Goal: Task Accomplishment & Management: Complete application form

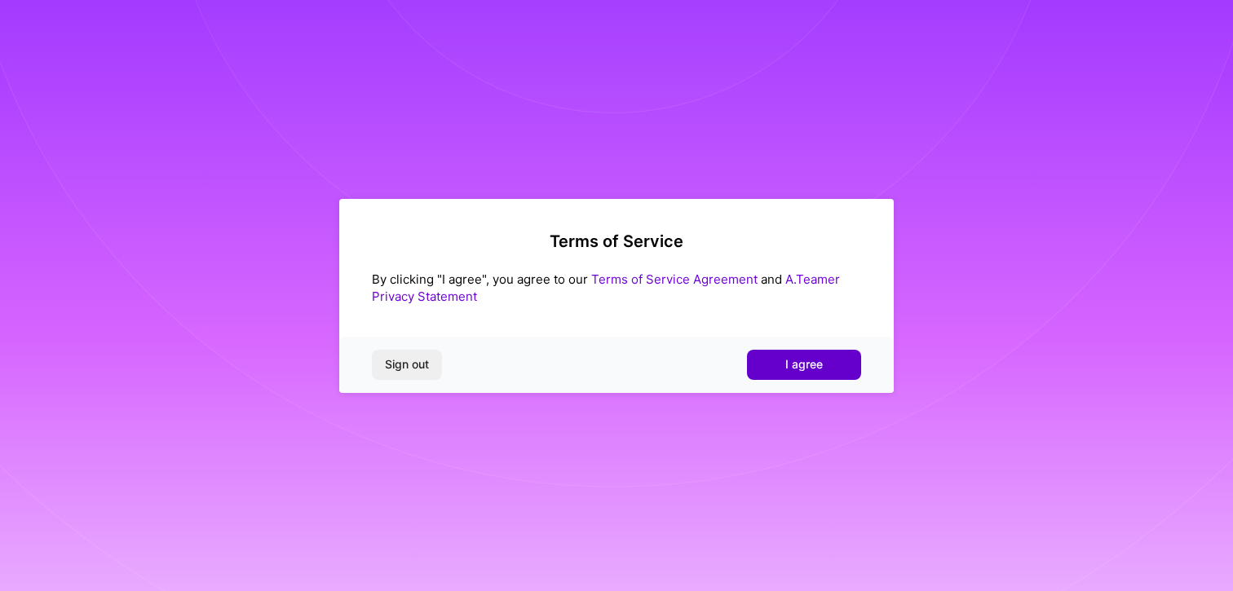
click at [799, 361] on span "I agree" at bounding box center [804, 364] width 38 height 16
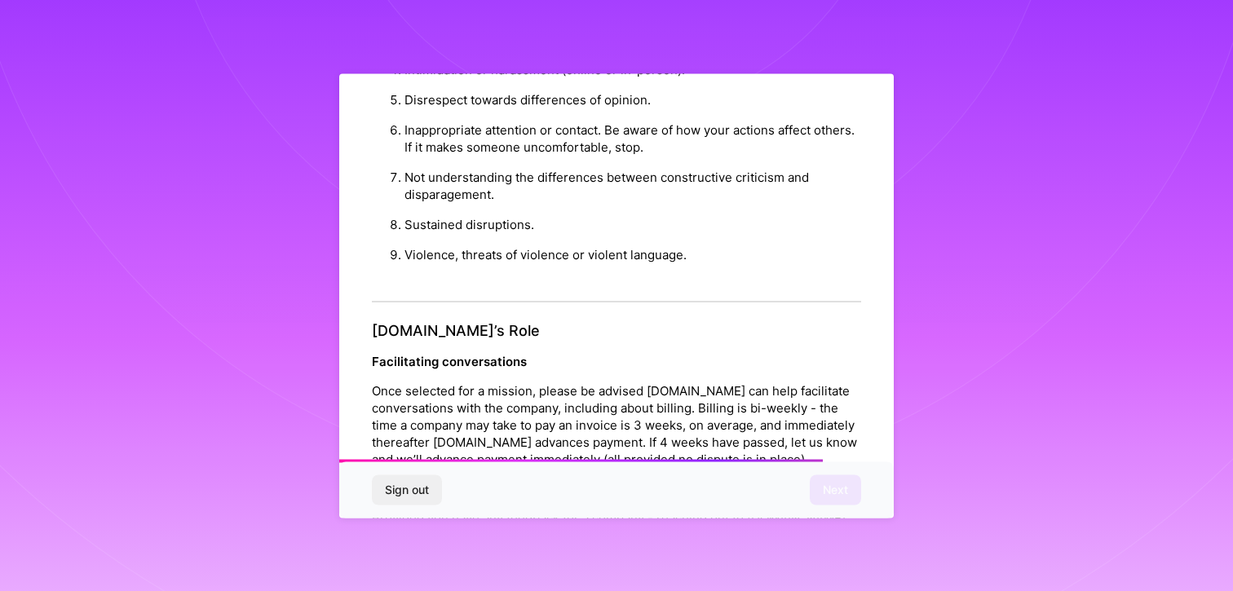
scroll to position [1799, 0]
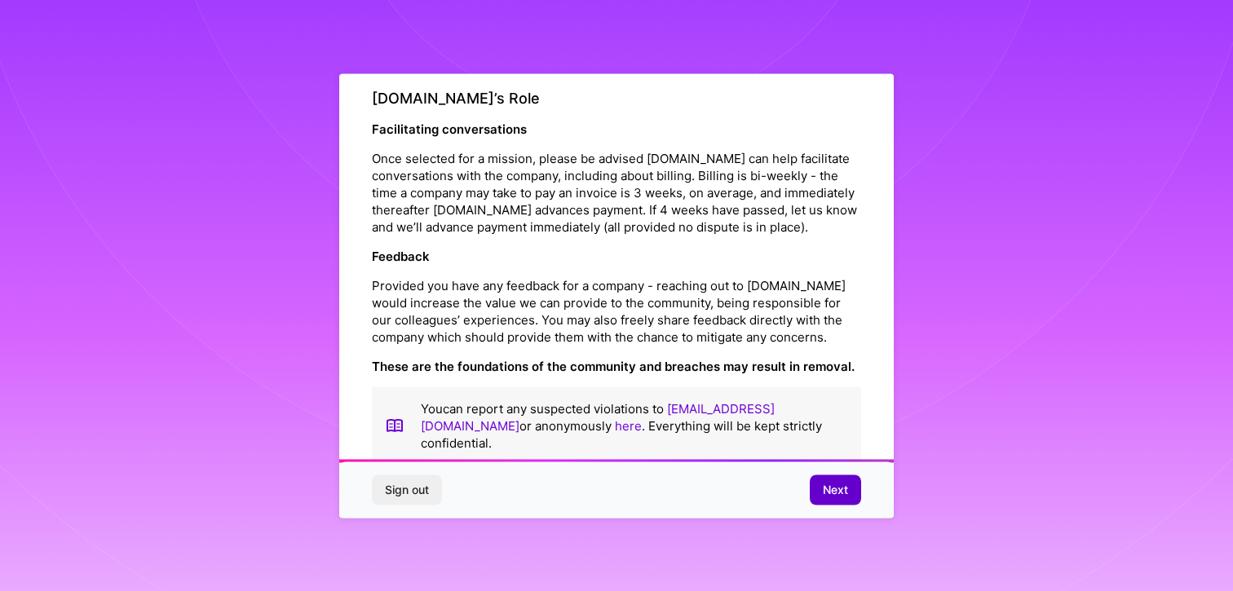
click at [831, 487] on span "Next" at bounding box center [835, 490] width 25 height 16
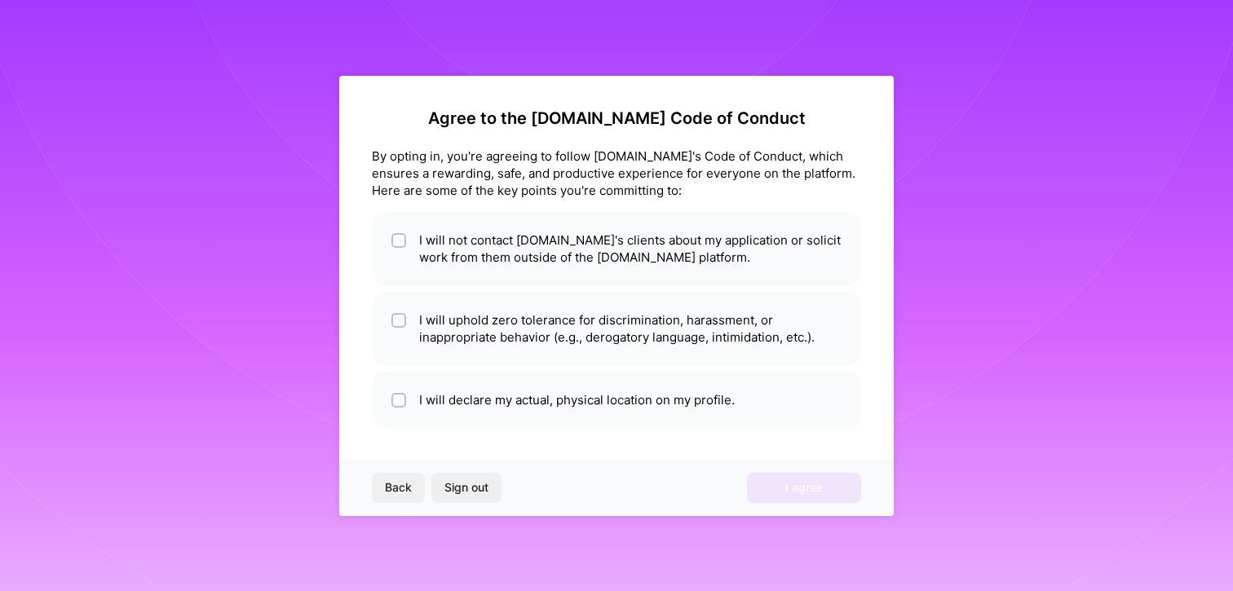
scroll to position [0, 0]
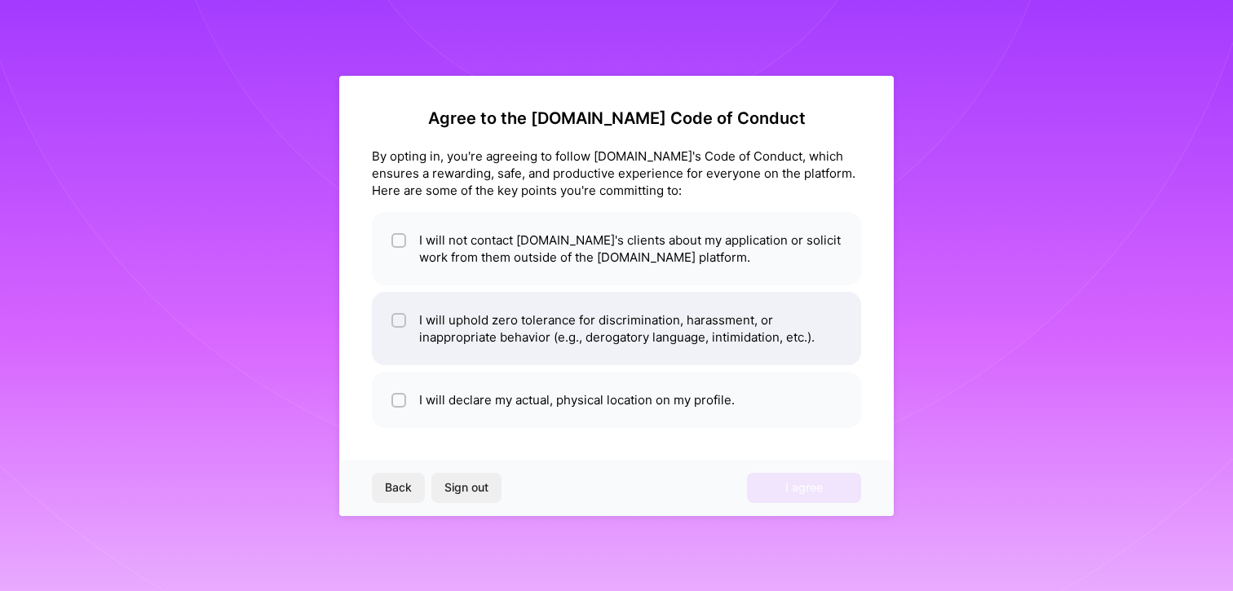
click at [691, 319] on li "I will uphold zero tolerance for discrimination, harassment, or inappropriate b…" at bounding box center [616, 328] width 489 height 73
checkbox input "true"
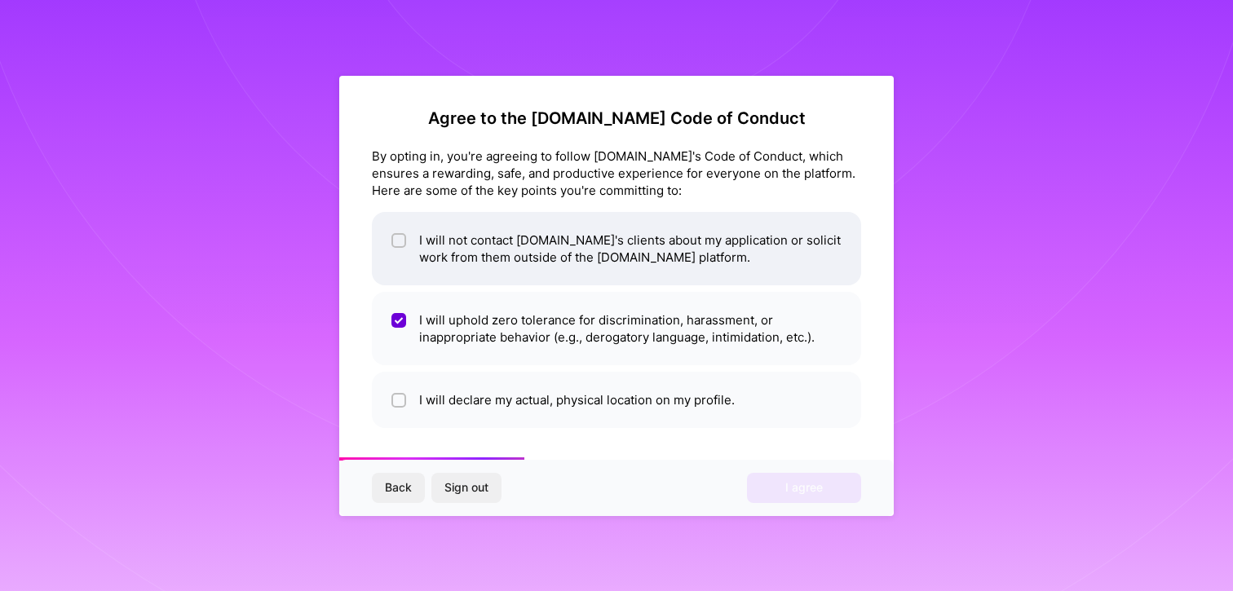
click at [618, 255] on li "I will not contact A.Team's clients about my application or solicit work from t…" at bounding box center [616, 248] width 489 height 73
checkbox input "true"
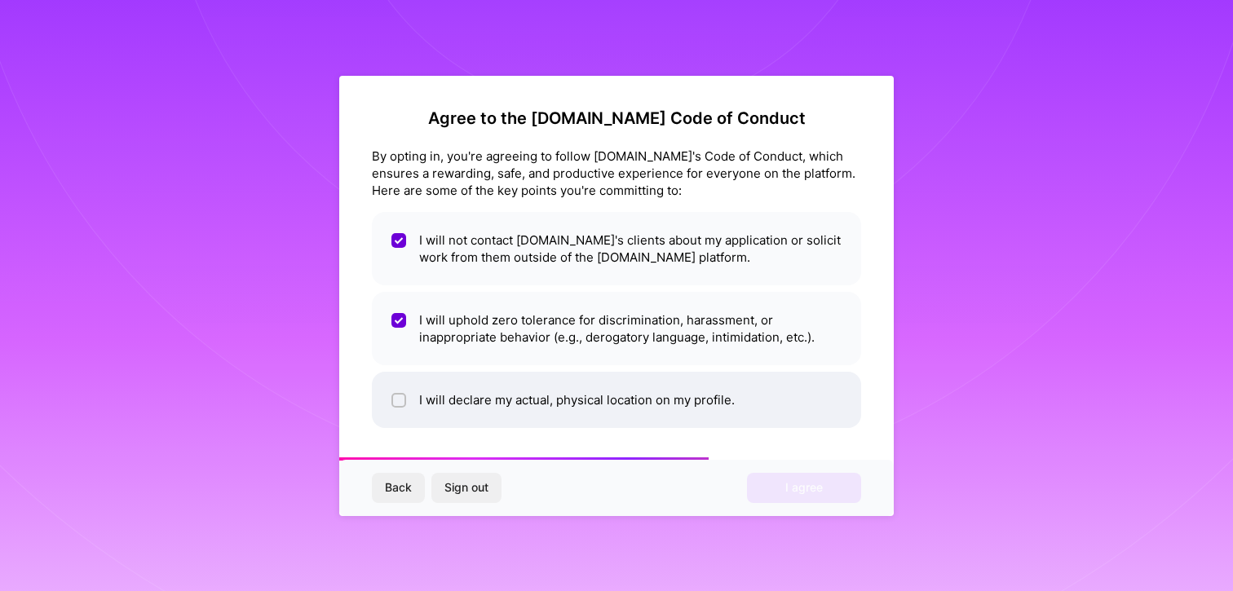
click at [599, 399] on li "I will declare my actual, physical location on my profile." at bounding box center [616, 400] width 489 height 56
checkbox input "true"
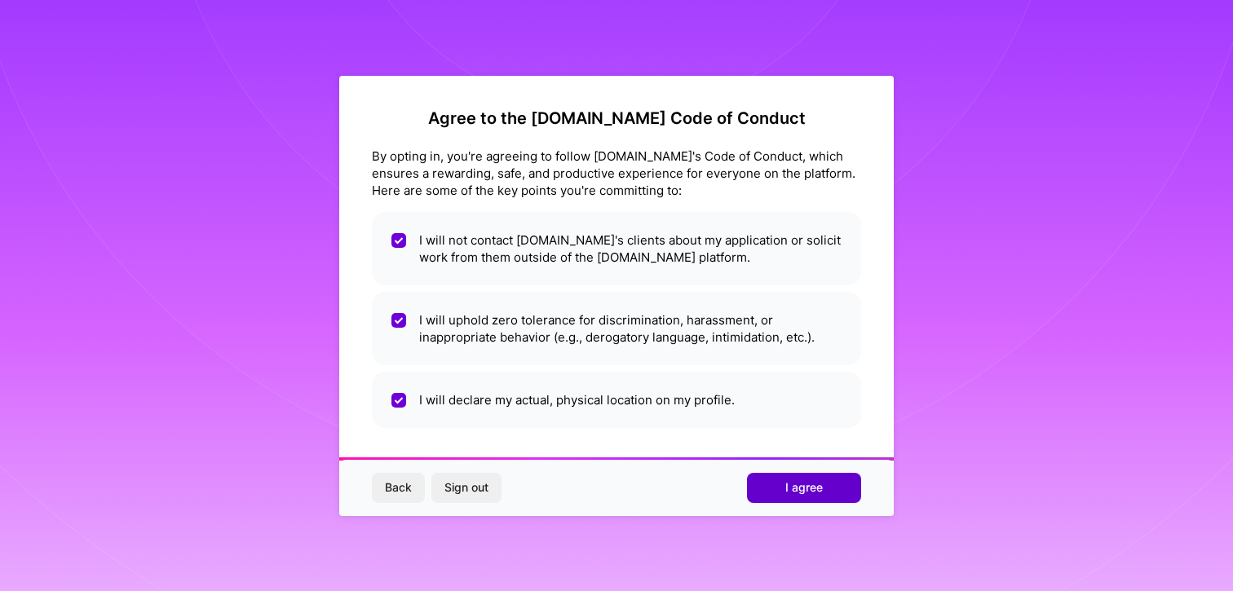
click at [809, 477] on button "I agree" at bounding box center [804, 487] width 114 height 29
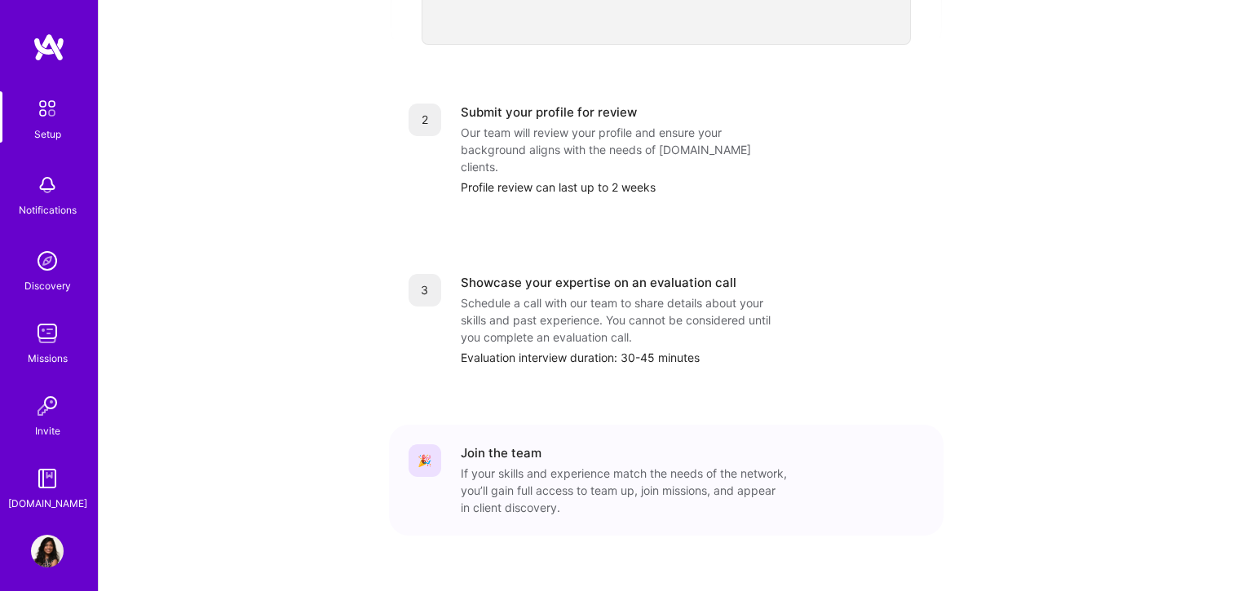
scroll to position [647, 0]
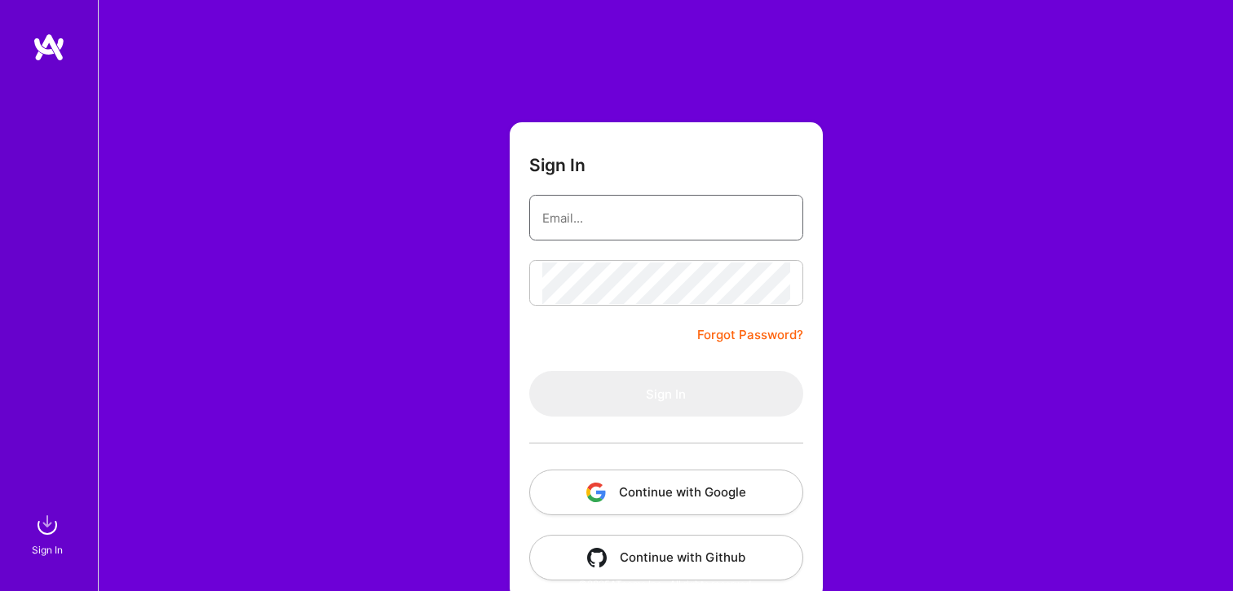
click at [645, 213] on input "email" at bounding box center [666, 218] width 248 height 42
click at [1072, 182] on div "Sign In Om Forgot Password? Sign In Continue with Google Continue with Github" at bounding box center [665, 306] width 1135 height 612
click at [727, 222] on input "Om" at bounding box center [666, 218] width 248 height 42
type input "[EMAIL_ADDRESS][PERSON_NAME][DOMAIN_NAME]"
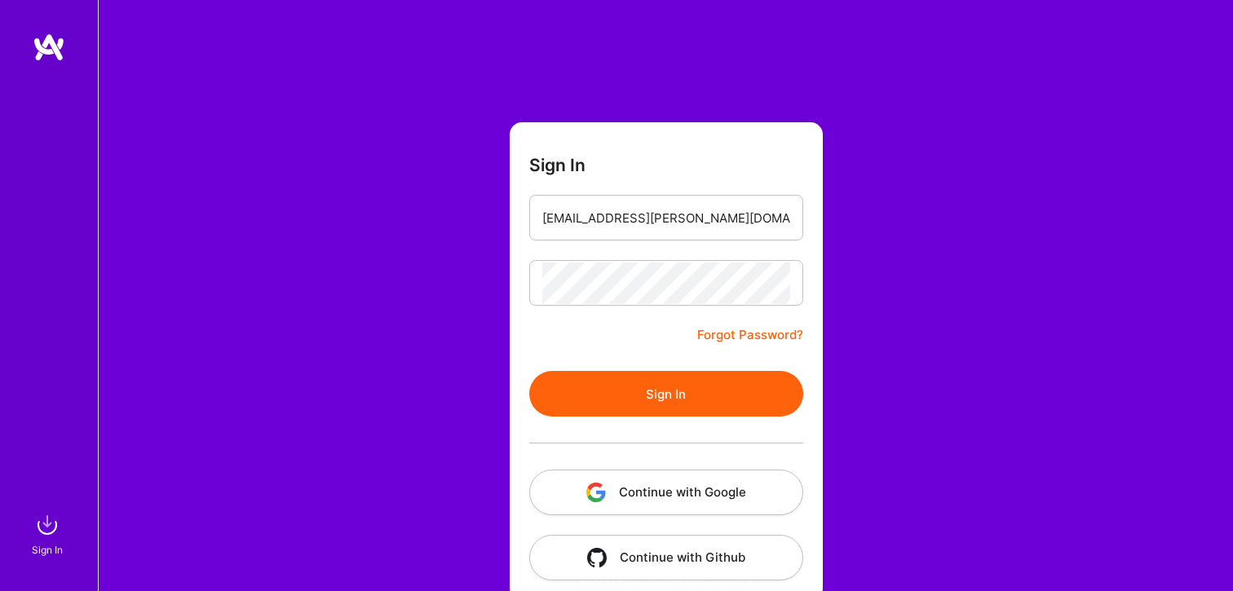
click at [709, 376] on button "Sign In" at bounding box center [666, 394] width 274 height 46
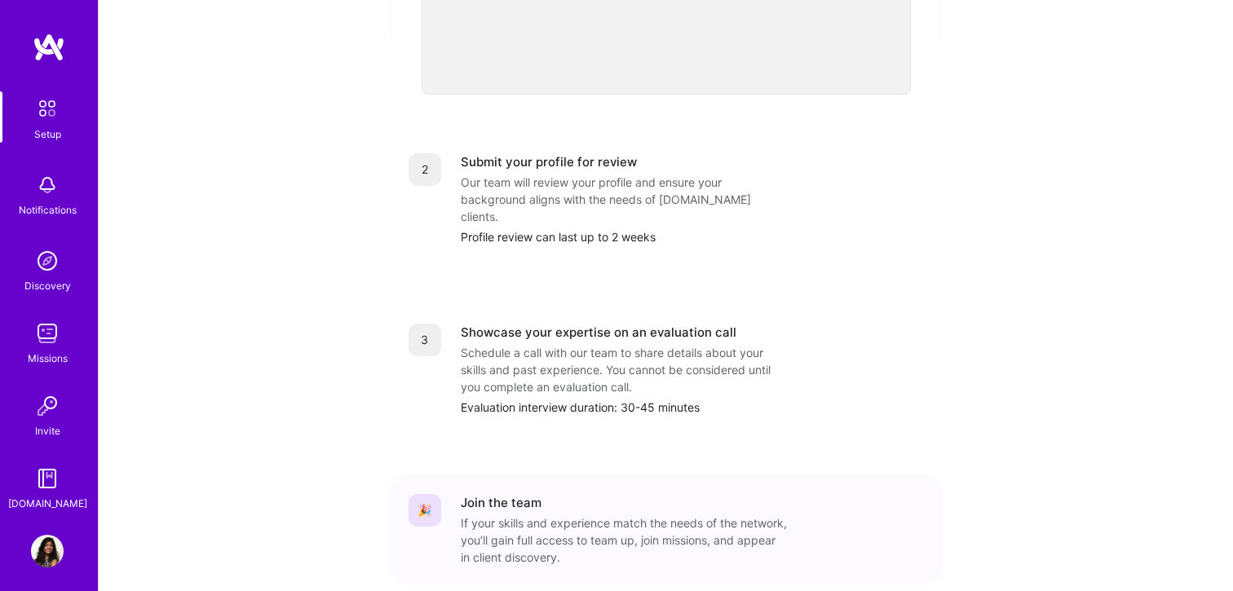
scroll to position [647, 0]
